Goal: Task Accomplishment & Management: Manage account settings

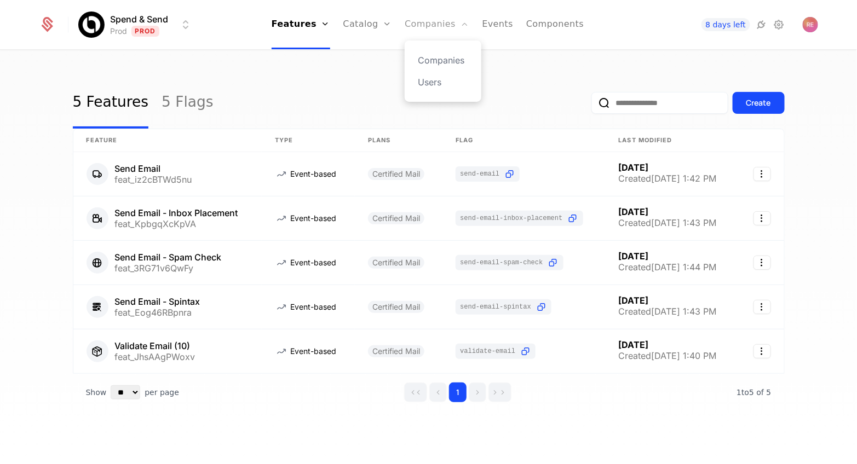
click at [436, 16] on link "Companies" at bounding box center [437, 24] width 64 height 49
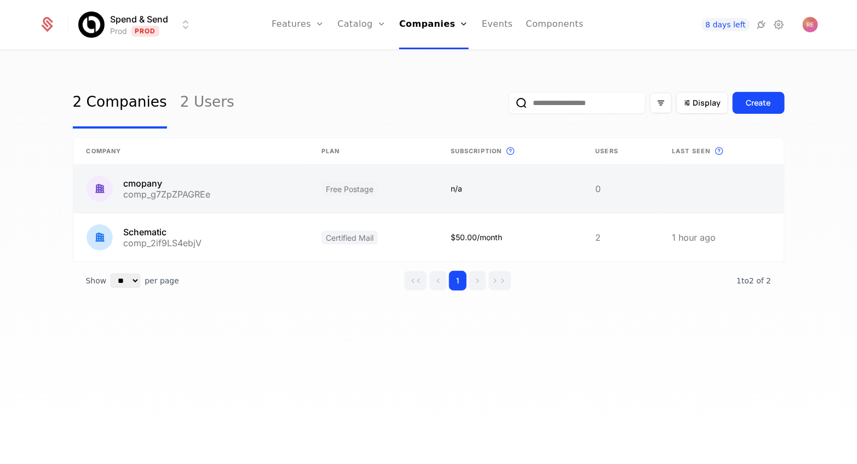
click at [229, 193] on link at bounding box center [190, 189] width 235 height 48
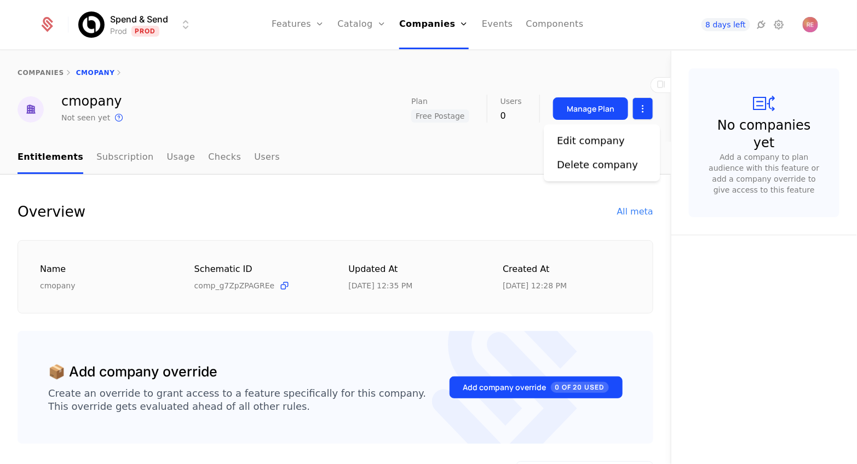
click at [646, 118] on html "Spend & Send Prod Prod Features Features Flags Catalog Plans Add Ons Credits Co…" at bounding box center [428, 232] width 857 height 464
click at [394, 97] on html "Spend & Send Prod Prod Features Features Flags Catalog Plans Add Ons Credits Co…" at bounding box center [428, 232] width 857 height 464
click at [361, 16] on link "Catalog" at bounding box center [362, 24] width 49 height 49
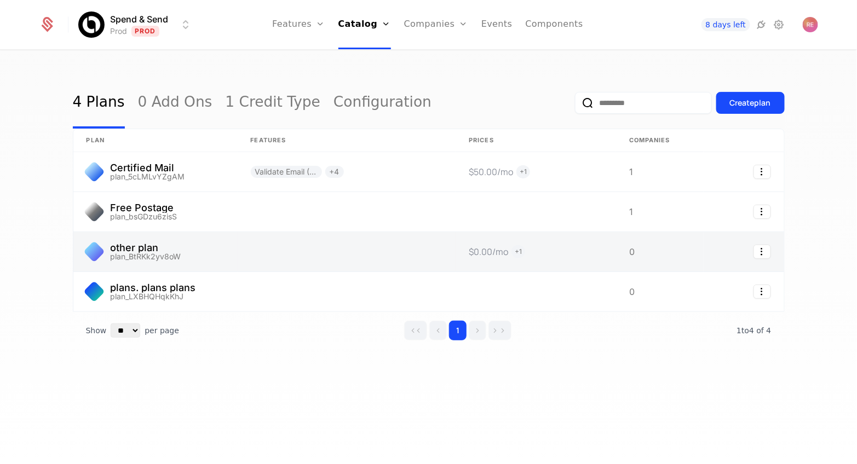
click at [216, 249] on link at bounding box center [155, 251] width 164 height 39
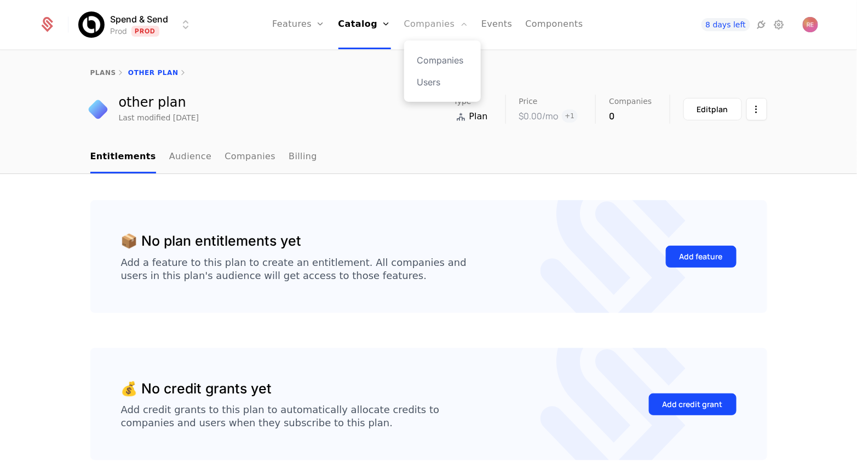
click at [435, 20] on link "Companies" at bounding box center [436, 24] width 64 height 49
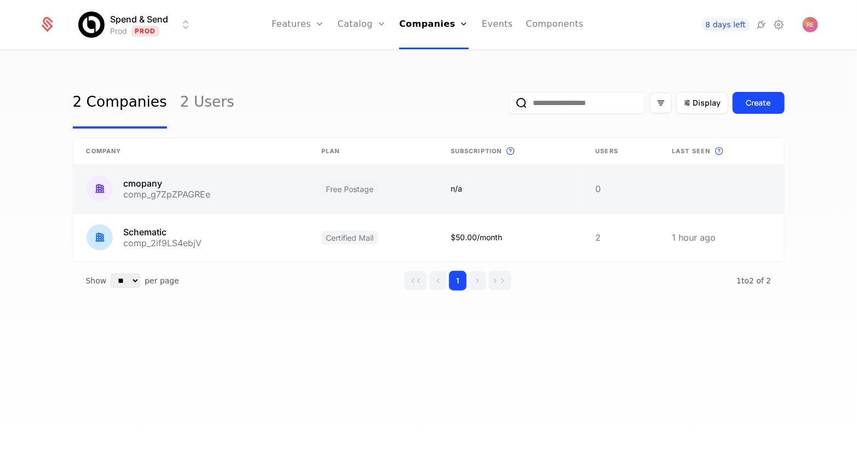
click at [348, 180] on link at bounding box center [372, 189] width 129 height 48
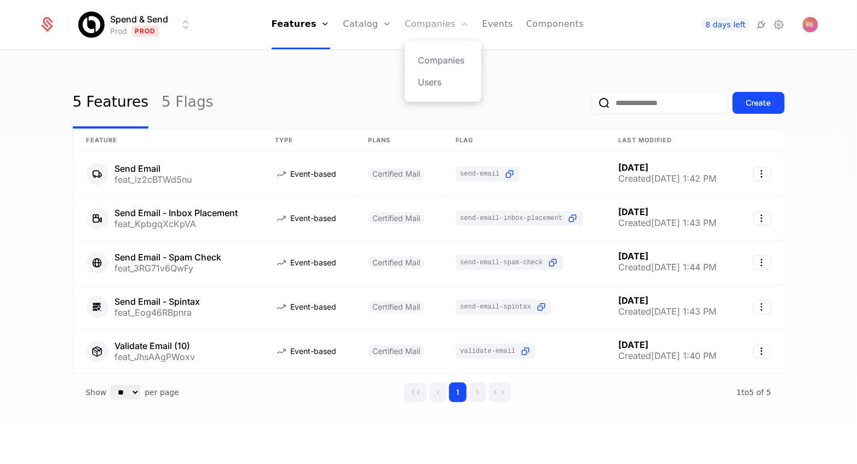
click at [424, 21] on link "Companies" at bounding box center [437, 24] width 64 height 49
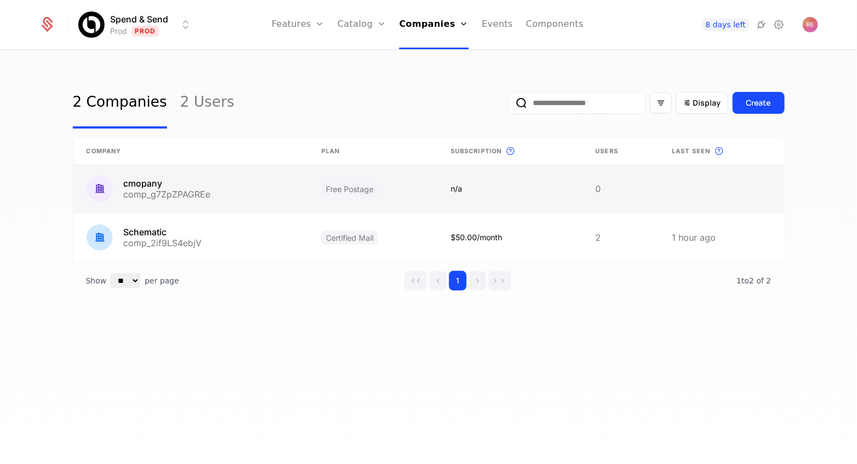
click at [358, 186] on link at bounding box center [372, 189] width 129 height 48
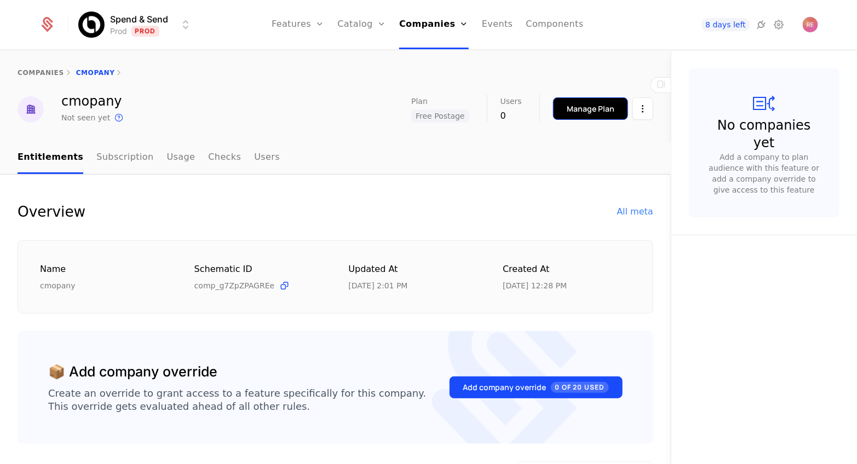
click at [607, 106] on div "Manage Plan" at bounding box center [591, 108] width 48 height 11
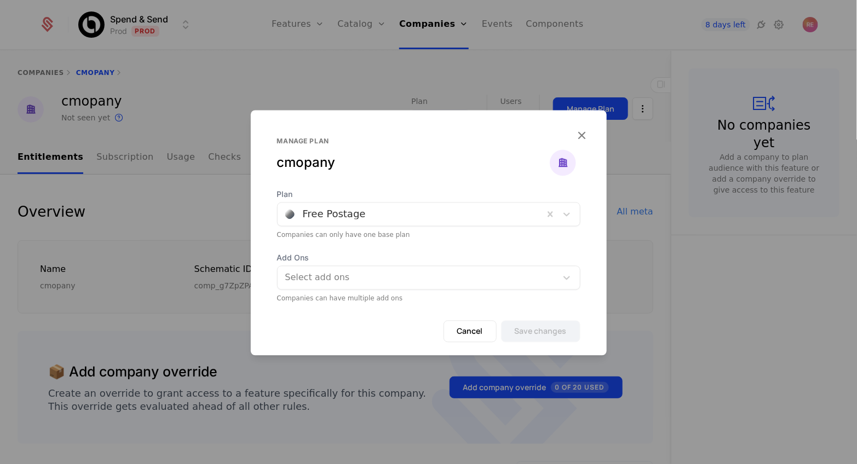
click at [377, 219] on div at bounding box center [410, 214] width 251 height 15
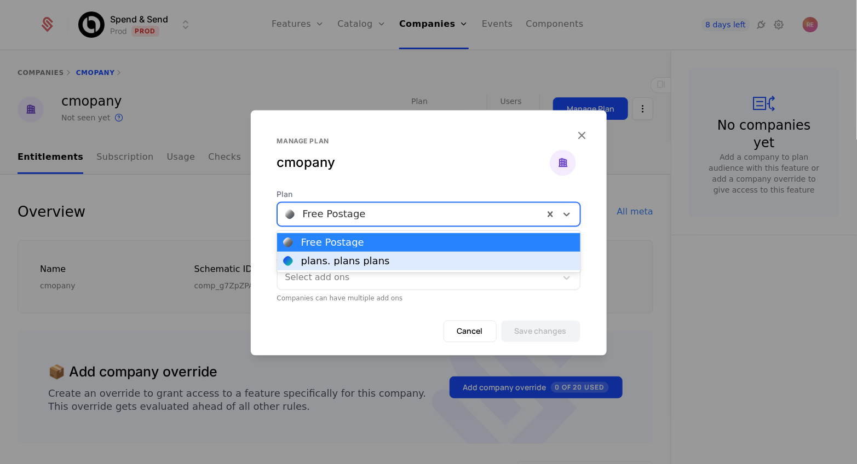
click at [349, 256] on div "plans. plans plans" at bounding box center [345, 261] width 89 height 10
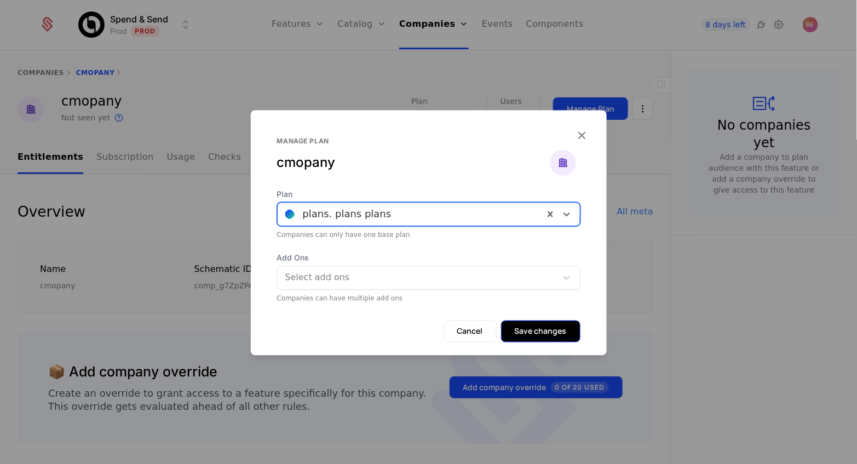
click at [552, 332] on button "Save changes" at bounding box center [540, 332] width 79 height 22
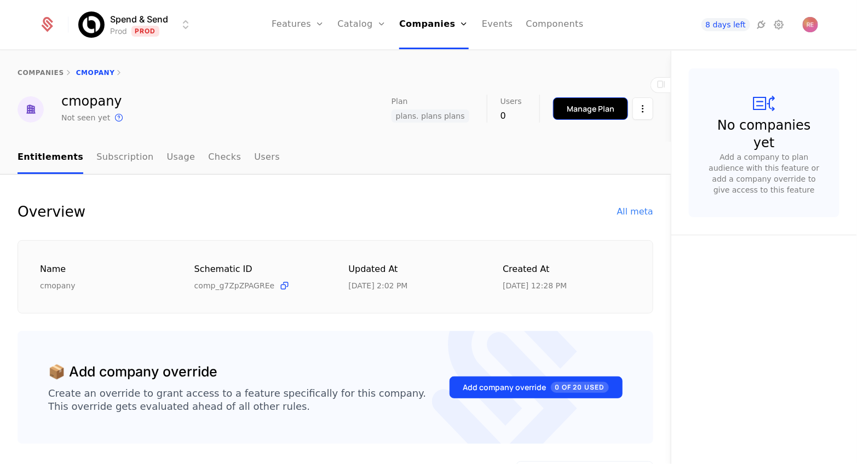
click at [571, 115] on button "Manage Plan" at bounding box center [590, 108] width 75 height 22
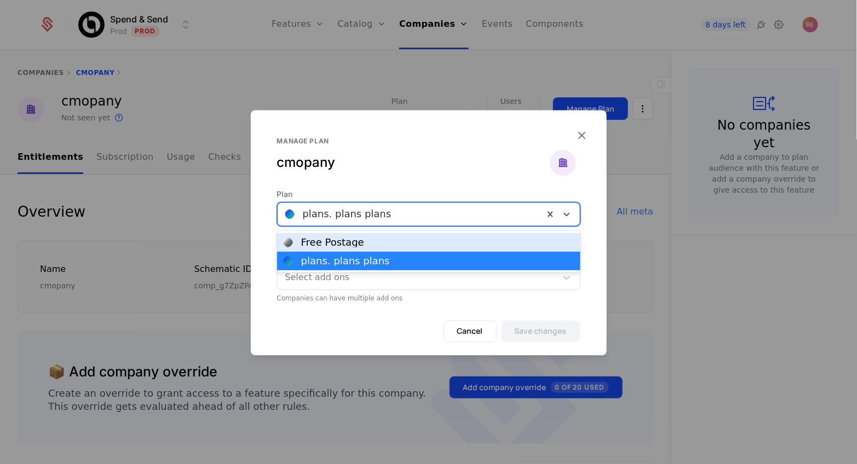
click at [363, 215] on div at bounding box center [410, 214] width 251 height 15
click at [331, 246] on div "Free Postage" at bounding box center [332, 243] width 63 height 10
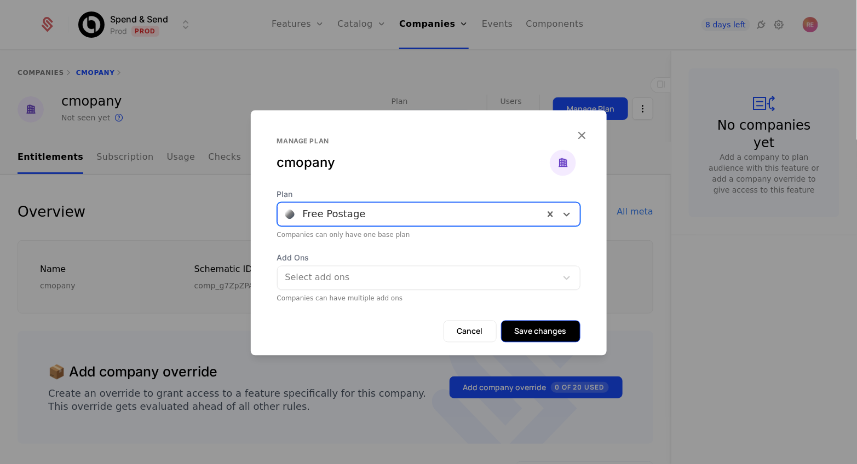
click at [529, 335] on button "Save changes" at bounding box center [540, 332] width 79 height 22
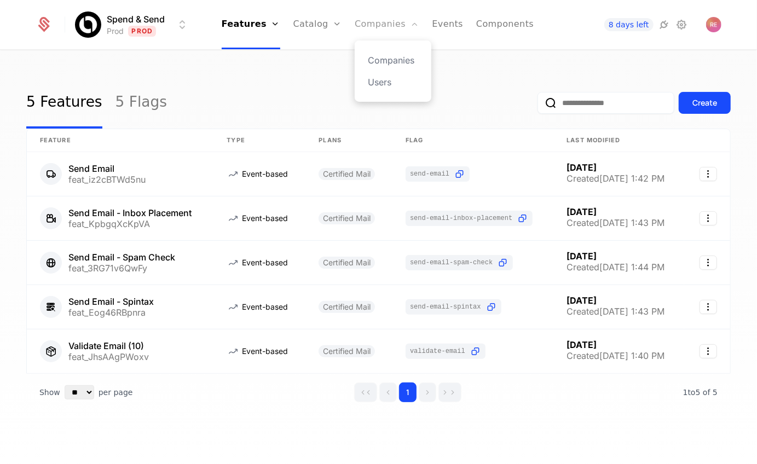
click at [390, 31] on link "Companies" at bounding box center [387, 24] width 64 height 49
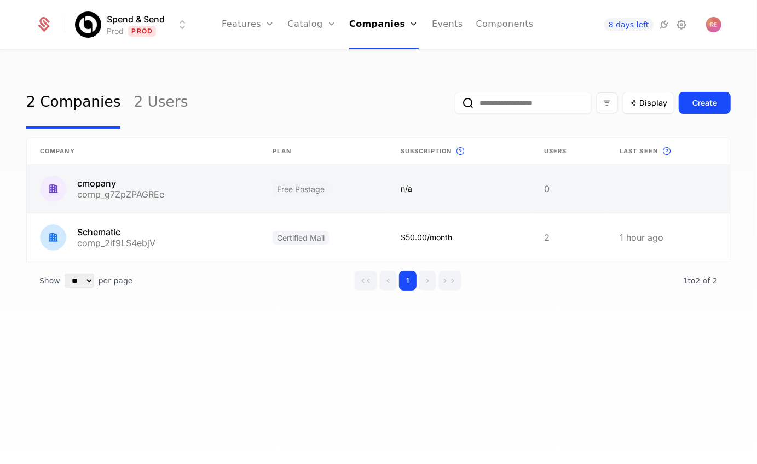
click at [260, 195] on link at bounding box center [324, 189] width 128 height 48
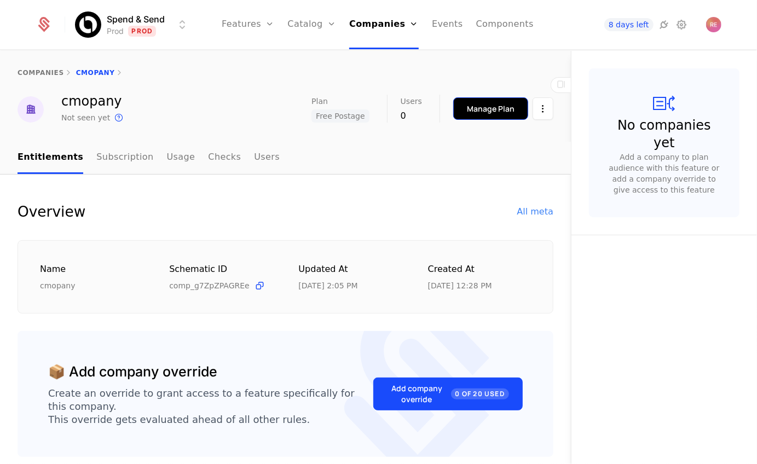
click at [475, 110] on div "Manage Plan" at bounding box center [491, 108] width 48 height 11
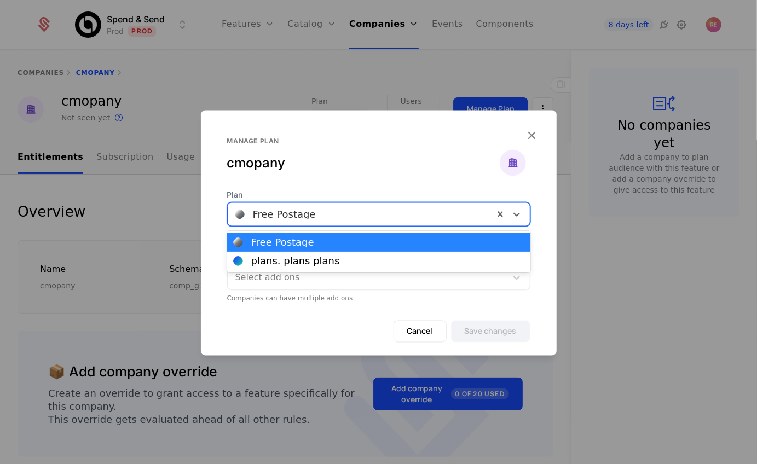
click at [286, 215] on div at bounding box center [360, 214] width 251 height 15
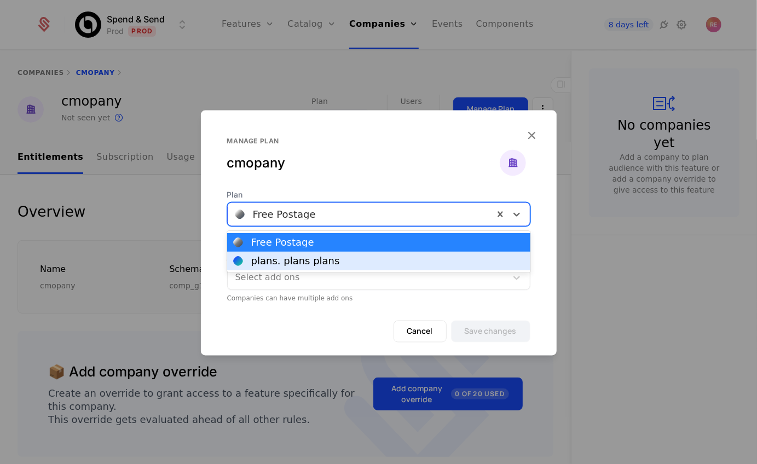
click at [275, 260] on div "plans. plans plans" at bounding box center [295, 261] width 89 height 10
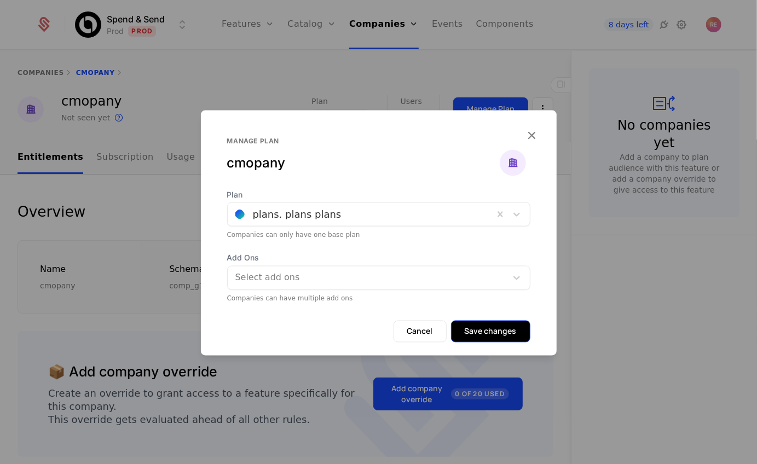
click at [498, 337] on button "Save changes" at bounding box center [490, 332] width 79 height 22
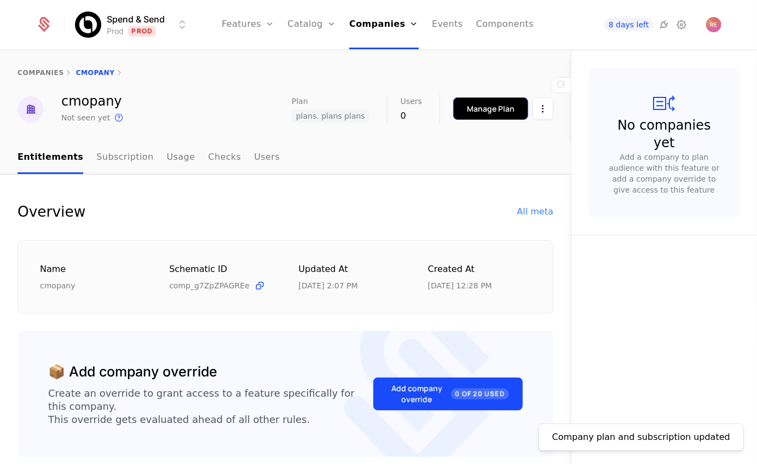
click at [480, 116] on button "Manage Plan" at bounding box center [490, 108] width 75 height 22
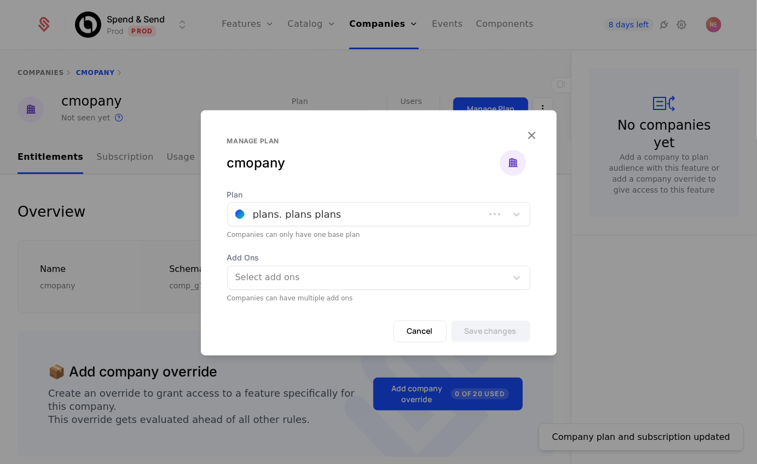
click at [313, 219] on div at bounding box center [356, 214] width 242 height 15
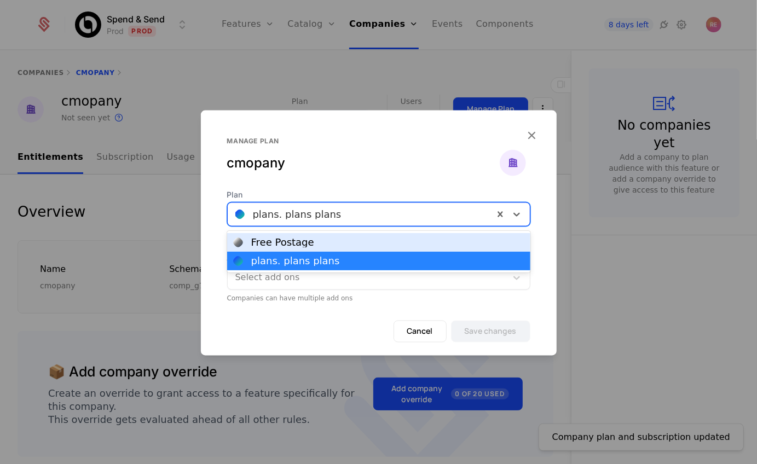
click at [297, 245] on div "Free Postage" at bounding box center [282, 243] width 63 height 10
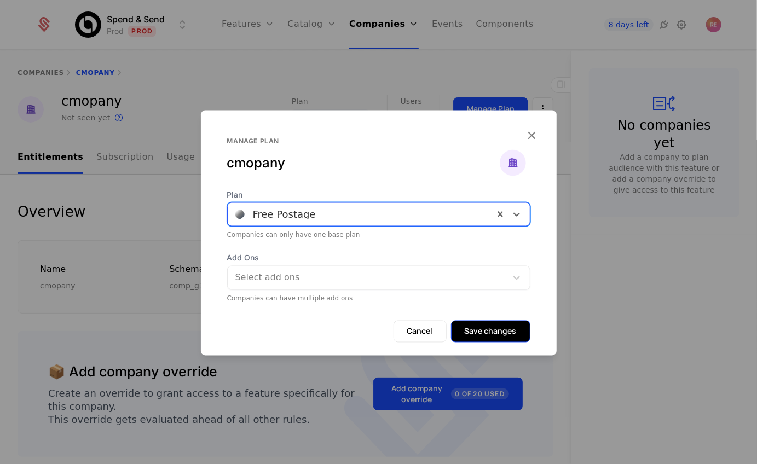
click at [504, 326] on button "Save changes" at bounding box center [490, 332] width 79 height 22
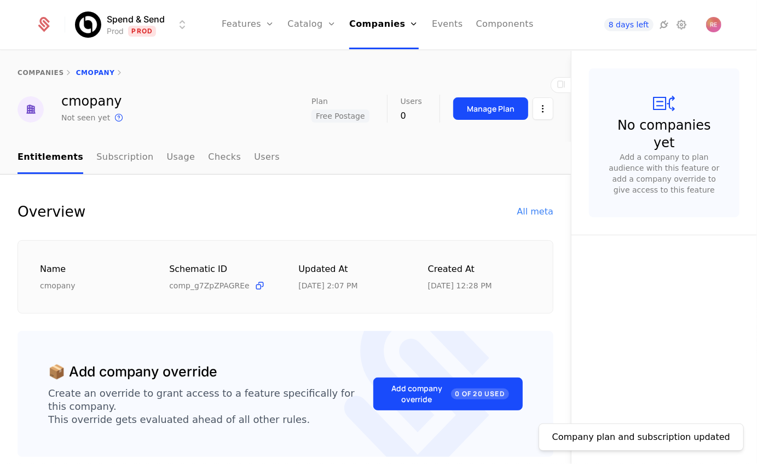
click at [621, 245] on div "No companies yet Add a company to plan audience with this feature or add a comp…" at bounding box center [664, 258] width 186 height 414
click at [312, 58] on link "Plans" at bounding box center [329, 60] width 56 height 13
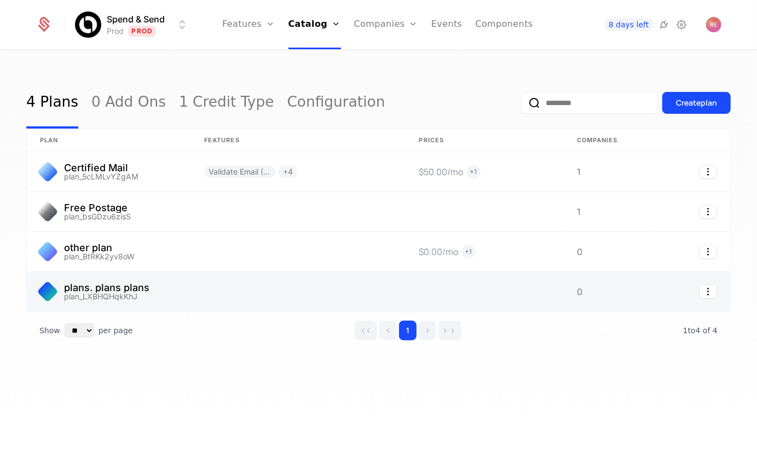
click at [133, 283] on link at bounding box center [109, 291] width 164 height 39
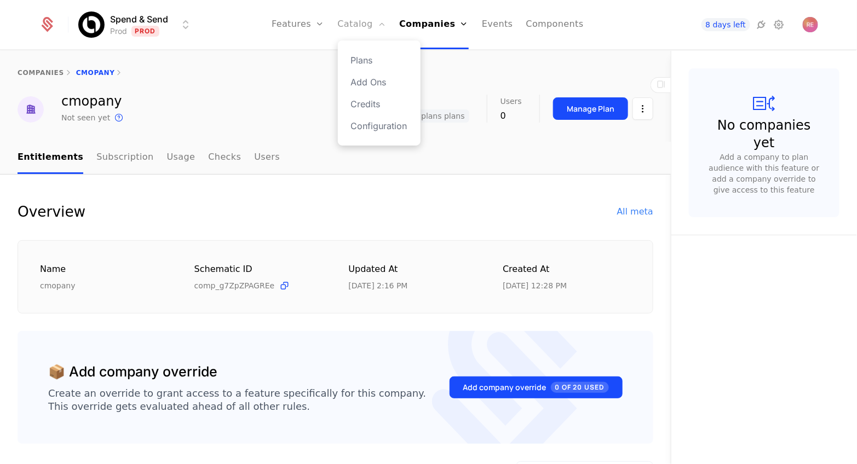
click at [361, 26] on link "Catalog" at bounding box center [362, 24] width 49 height 49
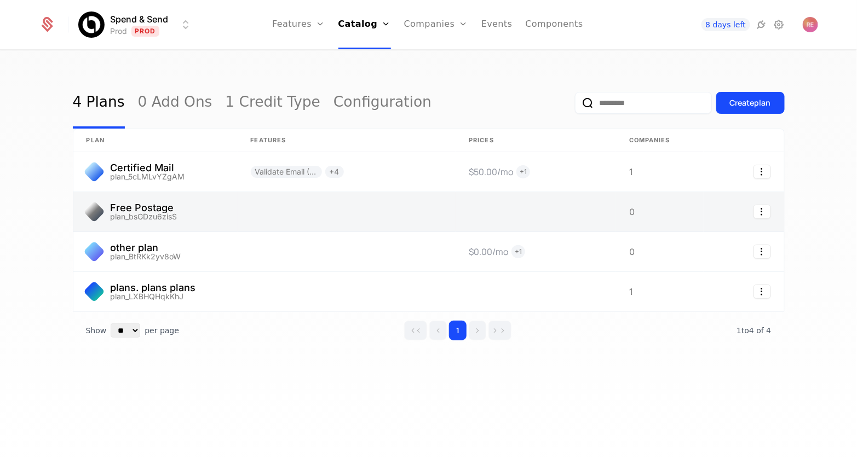
click at [276, 206] on link at bounding box center [347, 211] width 218 height 39
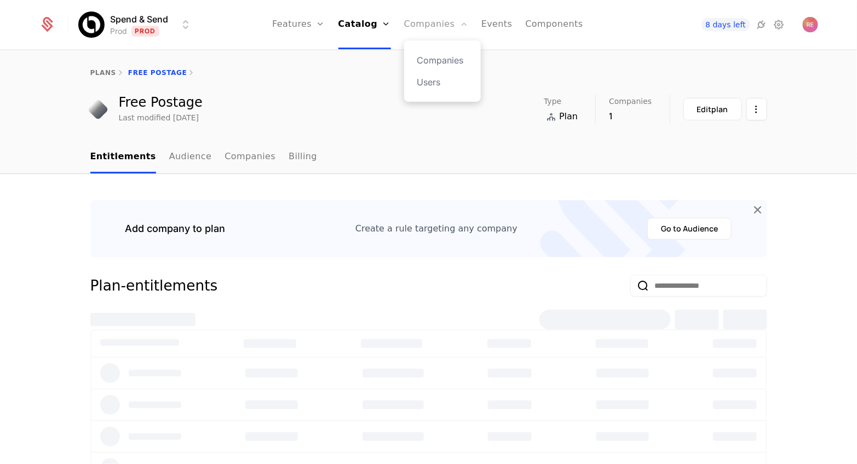
click at [420, 22] on link "Companies" at bounding box center [436, 24] width 64 height 49
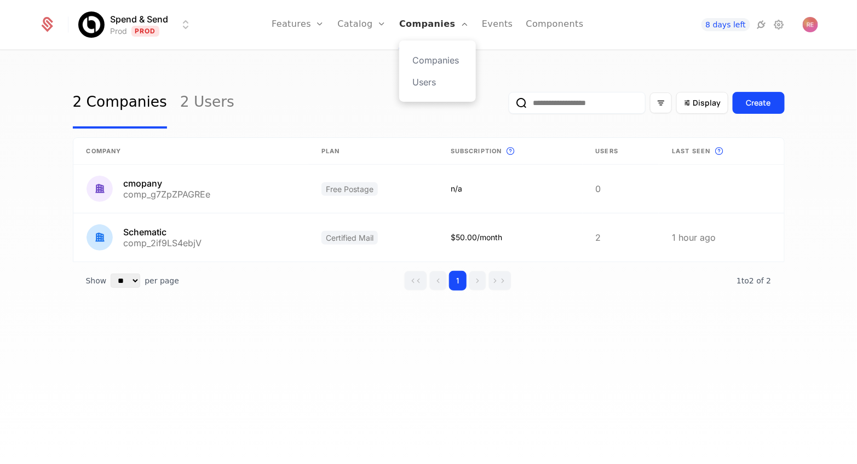
click at [435, 23] on link "Companies" at bounding box center [434, 24] width 70 height 49
click at [373, 25] on link "Catalog" at bounding box center [362, 24] width 49 height 49
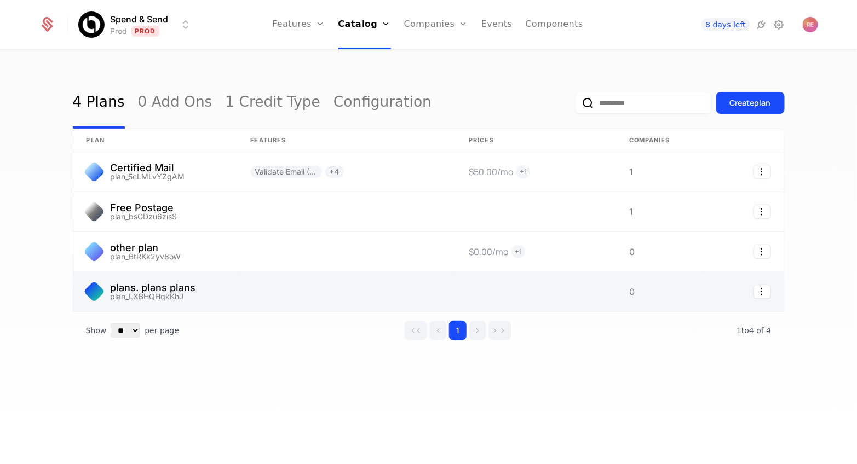
click at [266, 292] on link at bounding box center [347, 291] width 218 height 39
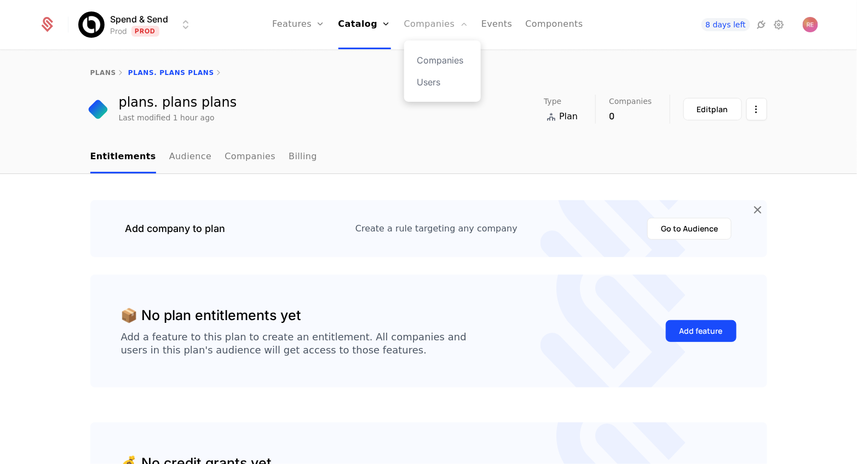
click at [428, 20] on link "Companies" at bounding box center [436, 24] width 64 height 49
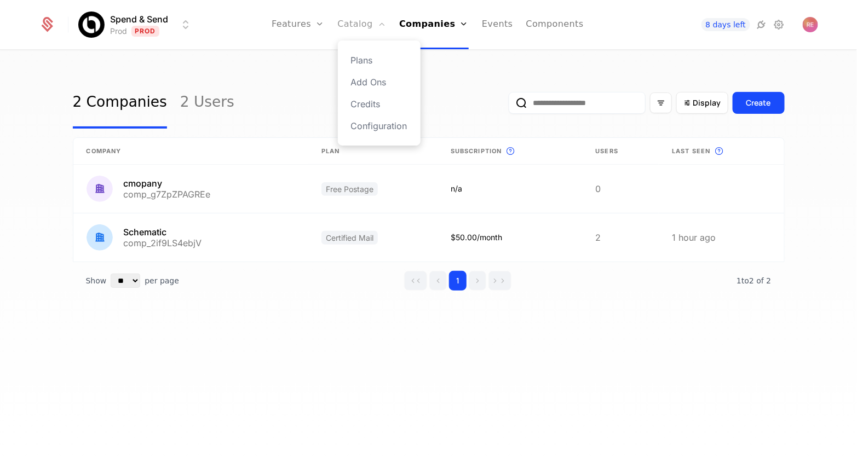
click at [353, 28] on link "Catalog" at bounding box center [362, 24] width 49 height 49
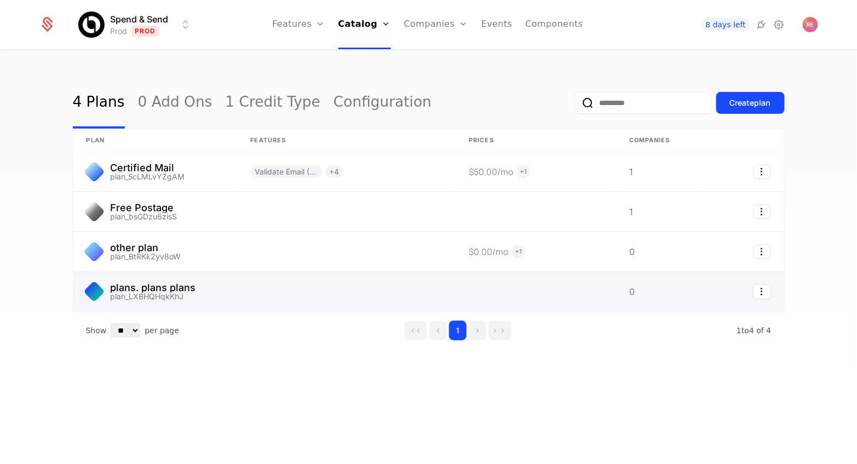
click at [233, 275] on link at bounding box center [155, 291] width 164 height 39
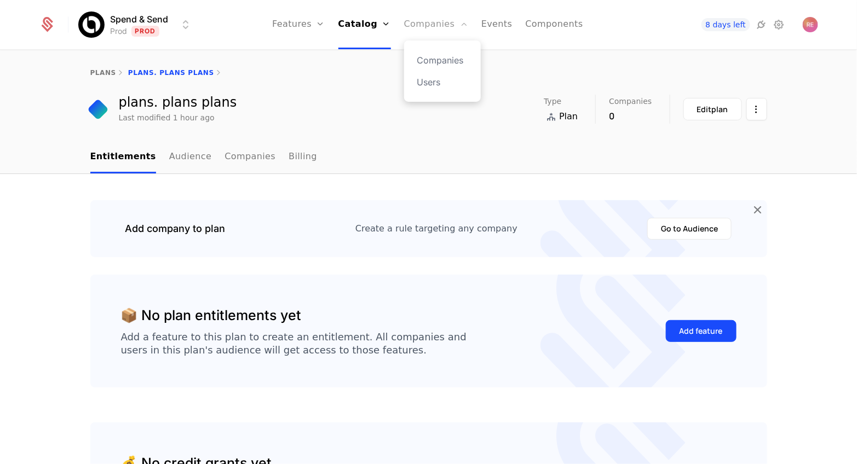
click at [423, 24] on link "Companies" at bounding box center [436, 24] width 64 height 49
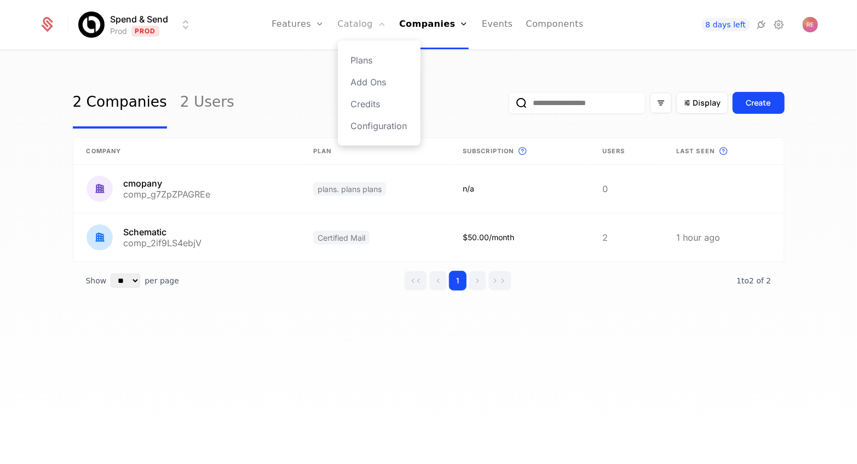
click at [370, 24] on link "Catalog" at bounding box center [362, 24] width 49 height 49
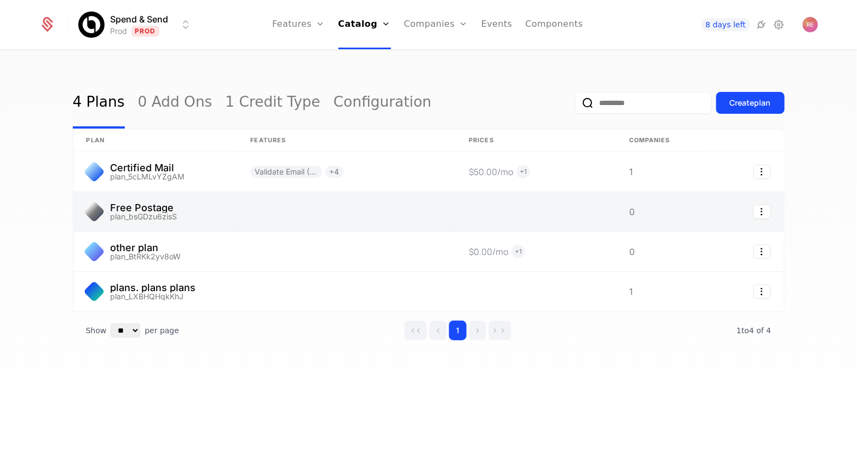
click at [309, 203] on link at bounding box center [347, 211] width 218 height 39
